Goal: Download file/media

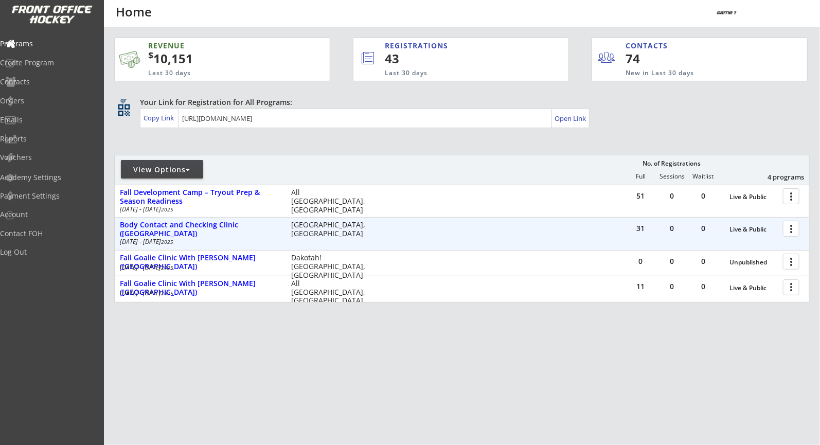
click at [611, 221] on div "31 0 0 Live & Public more_vert Body Contact and Checking Clinic ([GEOGRAPHIC_DA…" at bounding box center [462, 233] width 694 height 32
click at [205, 231] on div "Body Contact and Checking Clinic ([GEOGRAPHIC_DATA])" at bounding box center [200, 229] width 160 height 17
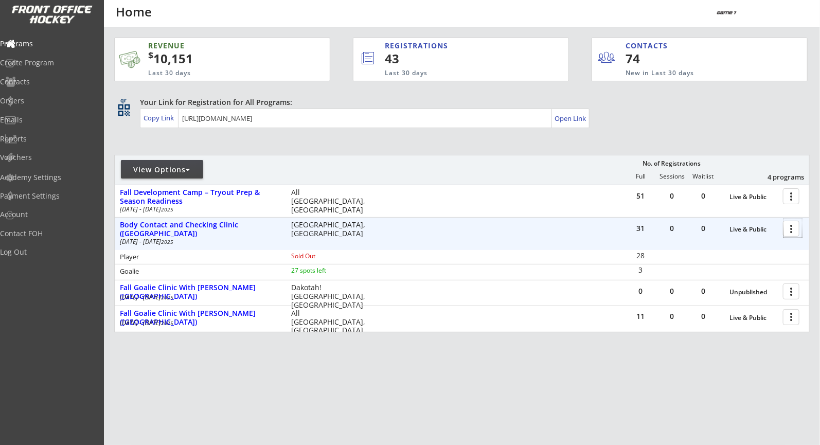
click at [787, 229] on div at bounding box center [793, 228] width 18 height 18
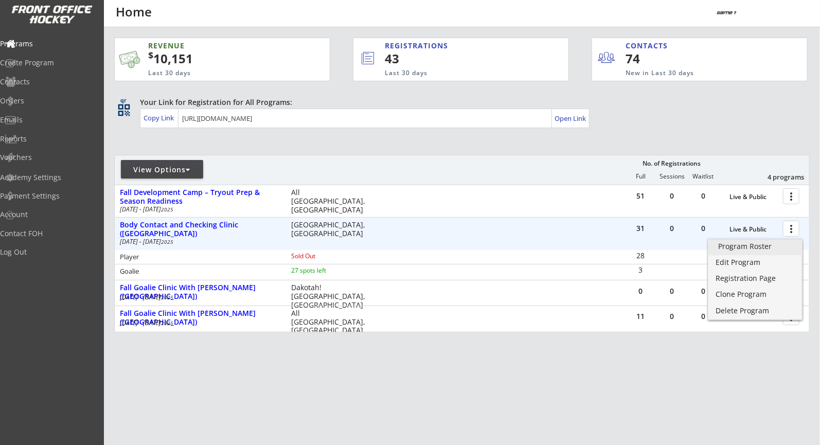
click at [752, 246] on div "Program Roster" at bounding box center [755, 246] width 74 height 7
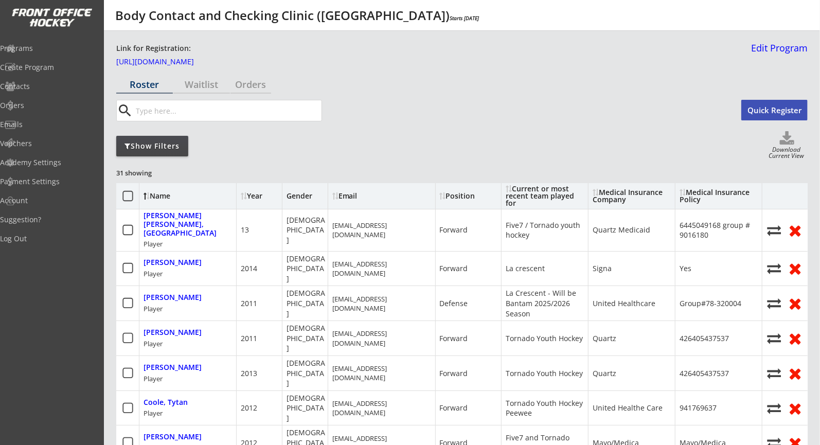
click at [787, 137] on use at bounding box center [786, 137] width 14 height 13
select select ""Player Info""
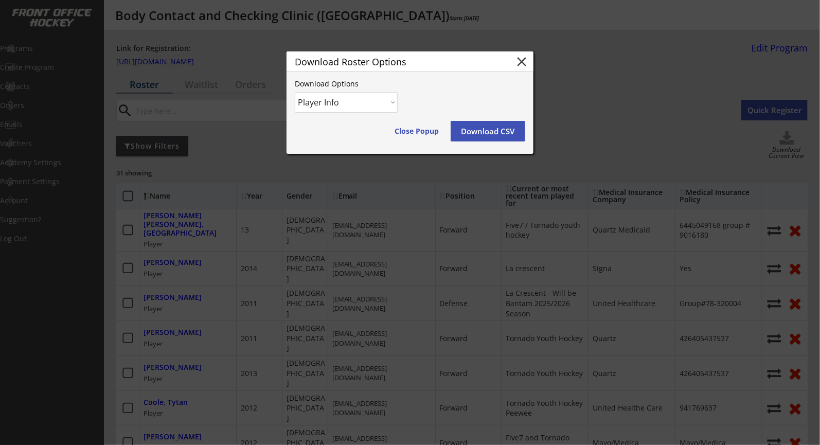
click at [500, 132] on button "Download CSV" at bounding box center [487, 131] width 75 height 21
